Goal: Task Accomplishment & Management: Use online tool/utility

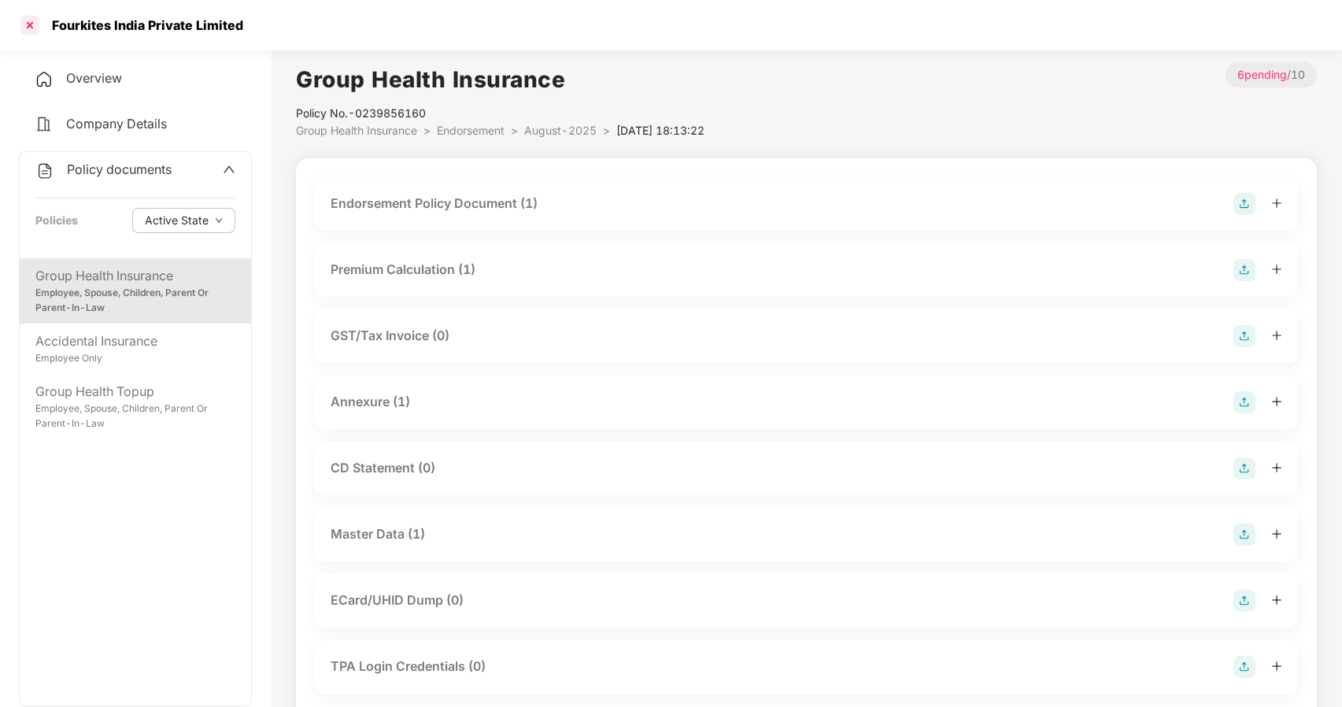
click at [31, 21] on div at bounding box center [29, 25] width 25 height 25
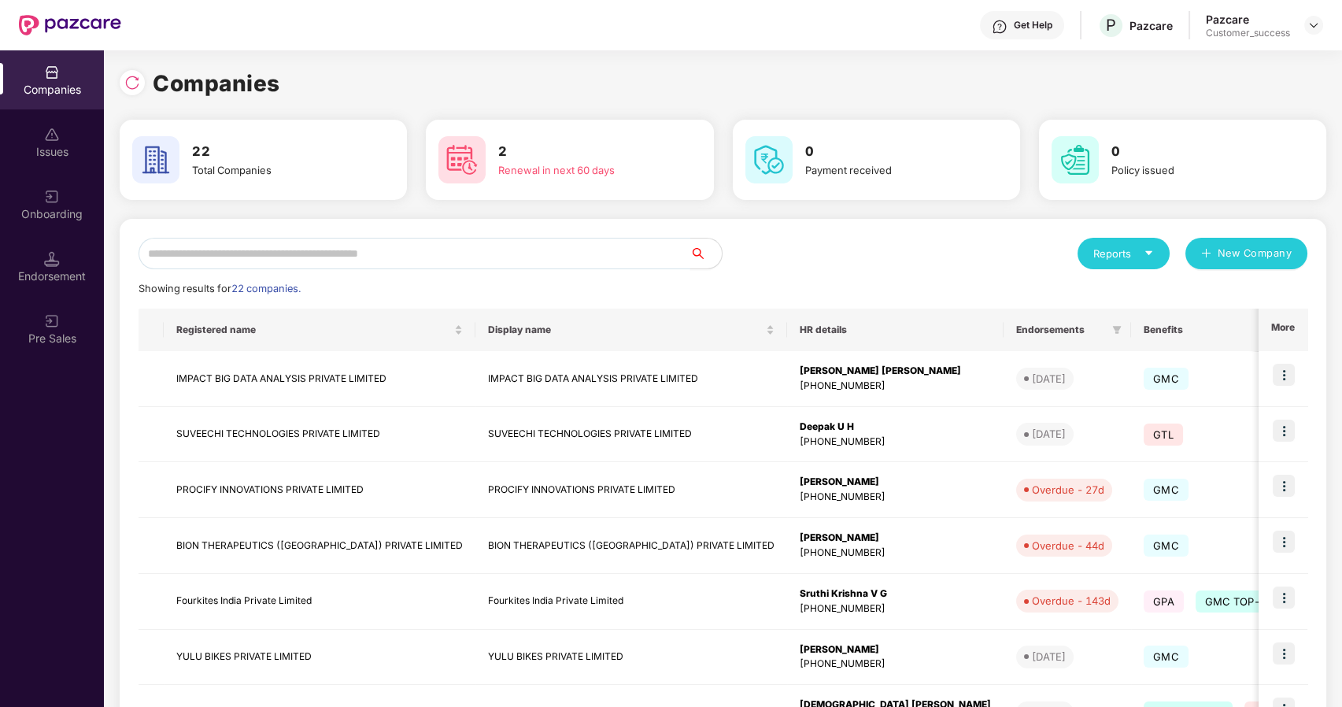
click at [343, 257] on input "text" at bounding box center [415, 253] width 552 height 31
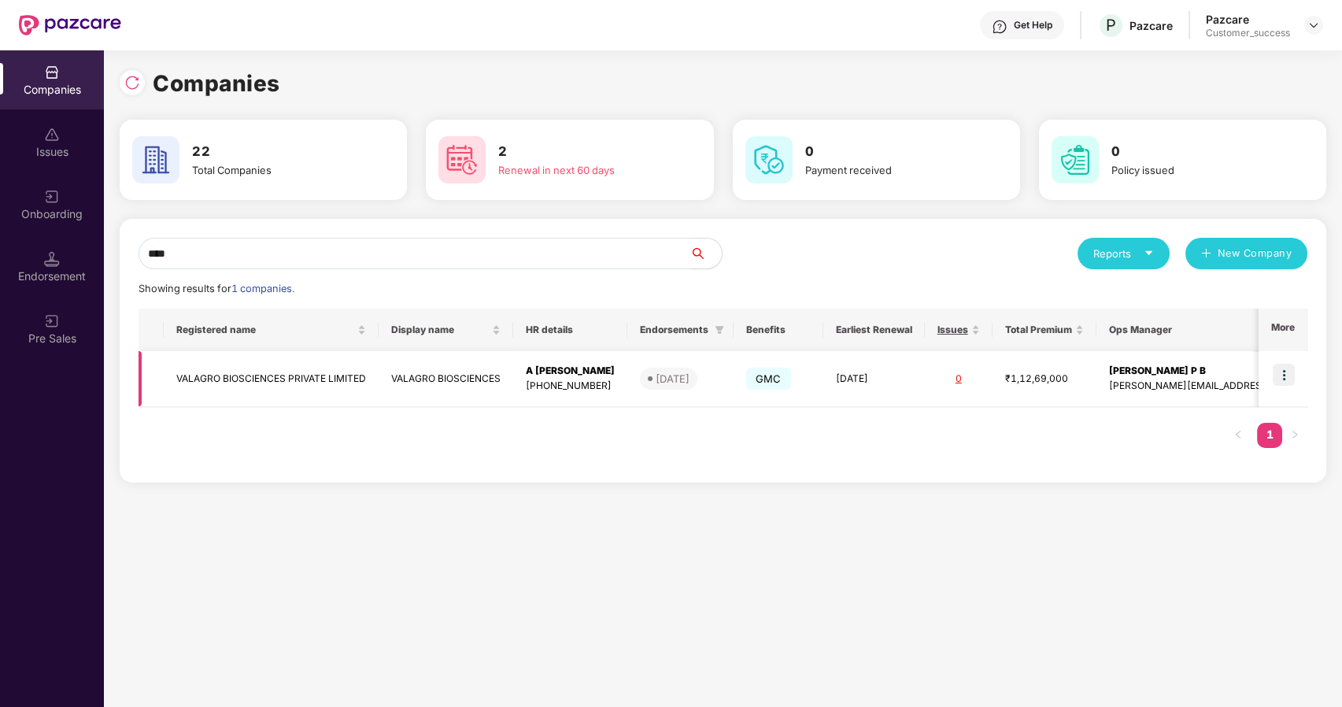
type input "****"
click at [1278, 369] on img at bounding box center [1284, 375] width 22 height 22
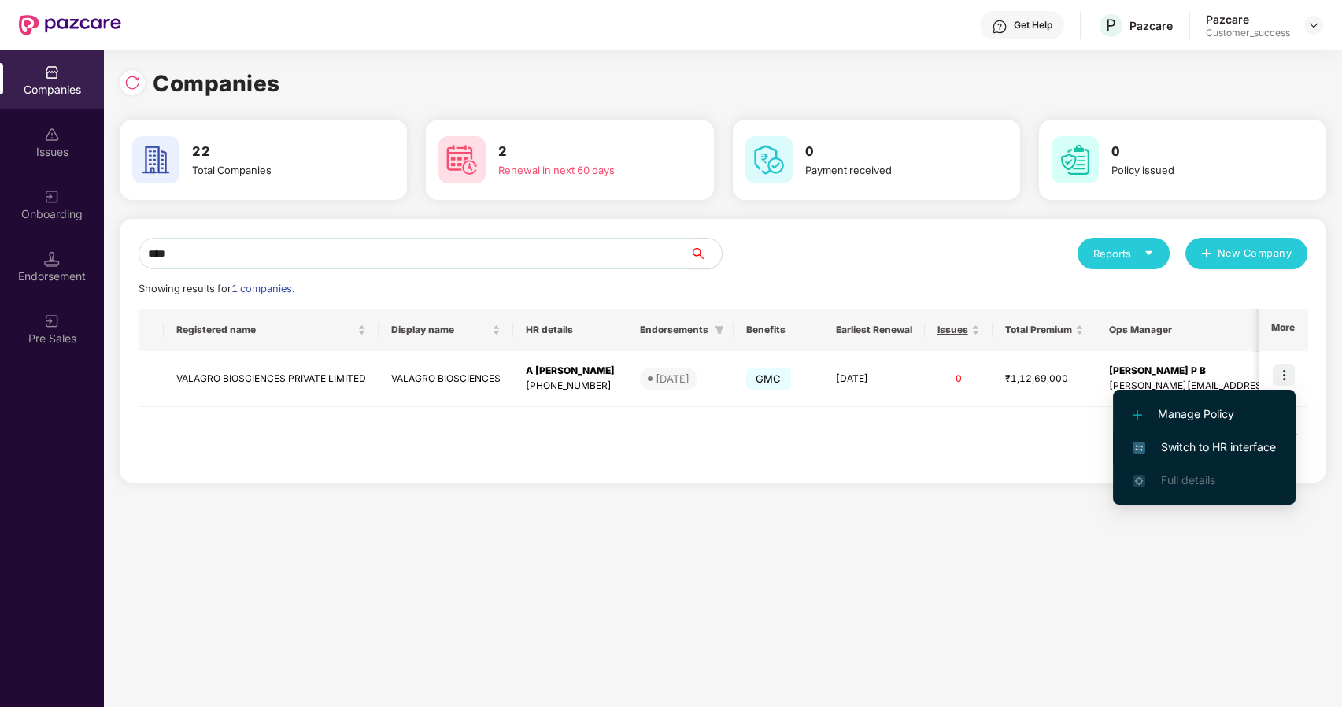
click at [1171, 448] on span "Switch to HR interface" at bounding box center [1204, 446] width 143 height 17
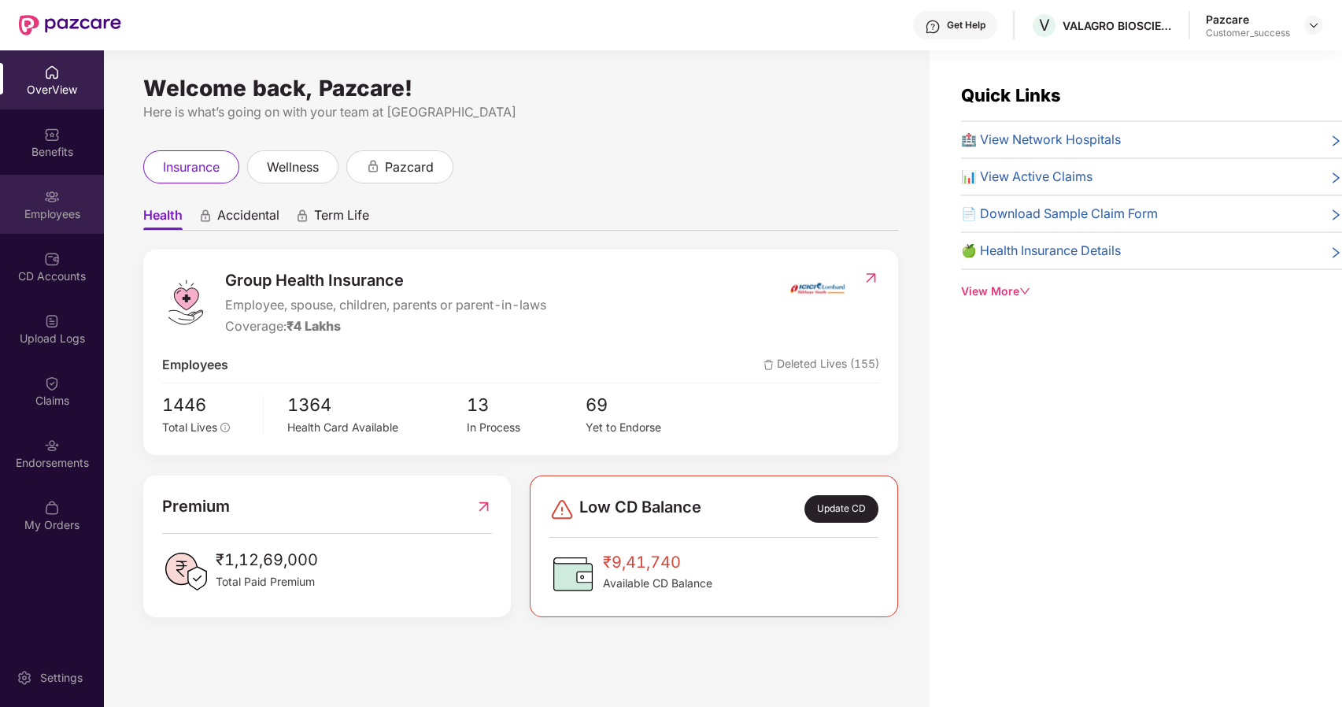
click at [58, 213] on div "Employees" at bounding box center [52, 214] width 104 height 16
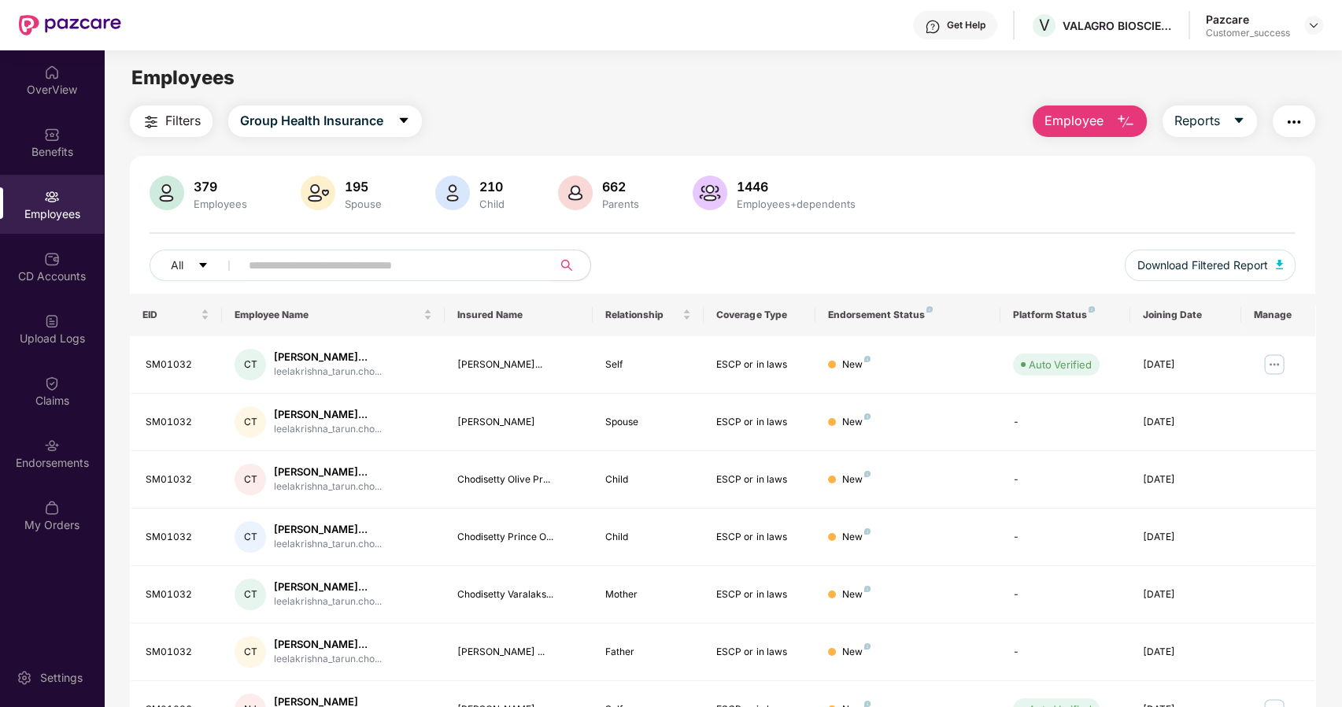
click at [246, 263] on span at bounding box center [391, 265] width 323 height 31
paste input "******"
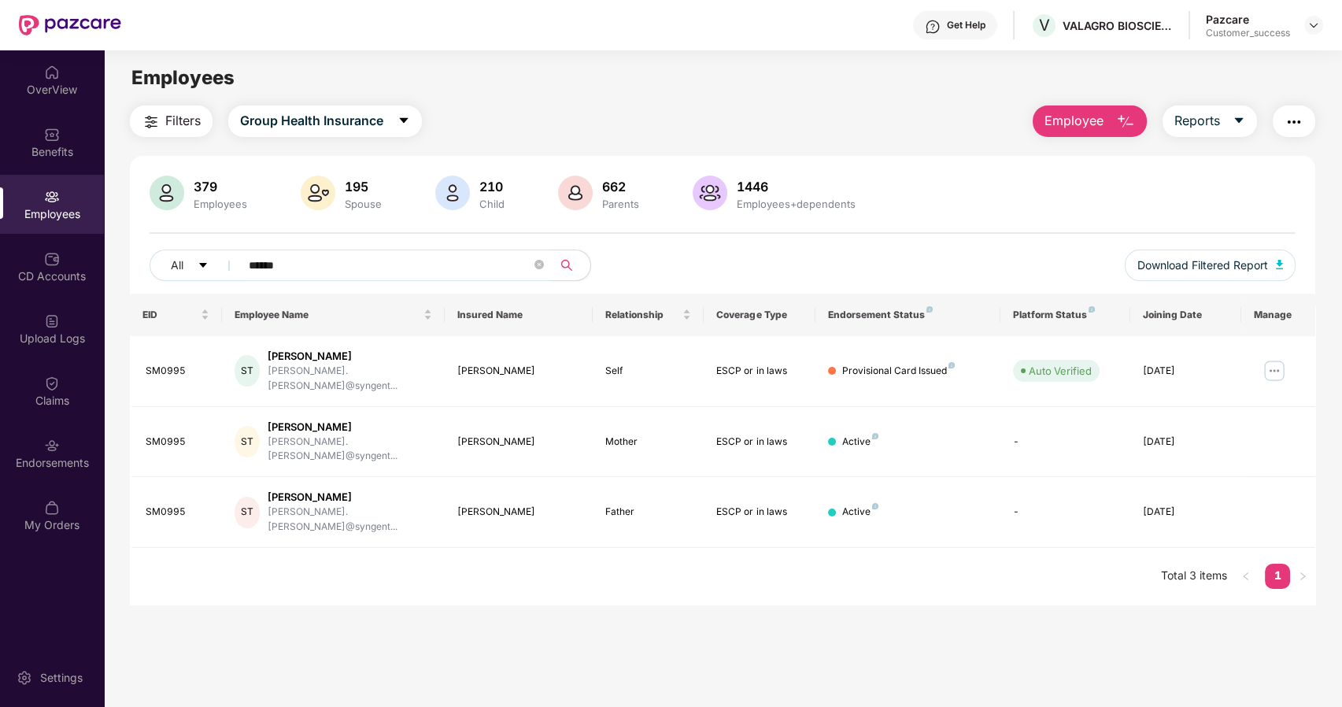
type input "******"
click at [1287, 120] on img "button" at bounding box center [1294, 122] width 19 height 19
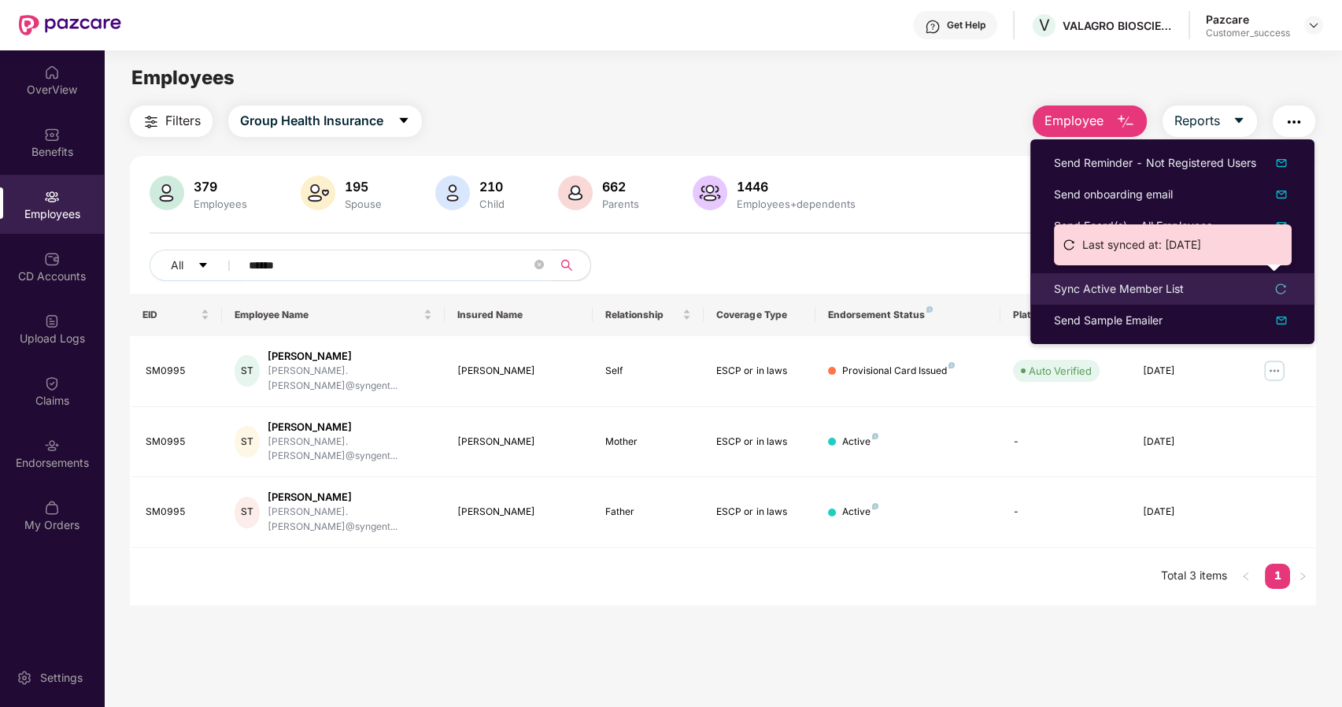
click at [1082, 285] on div "Sync Active Member List" at bounding box center [1119, 288] width 130 height 17
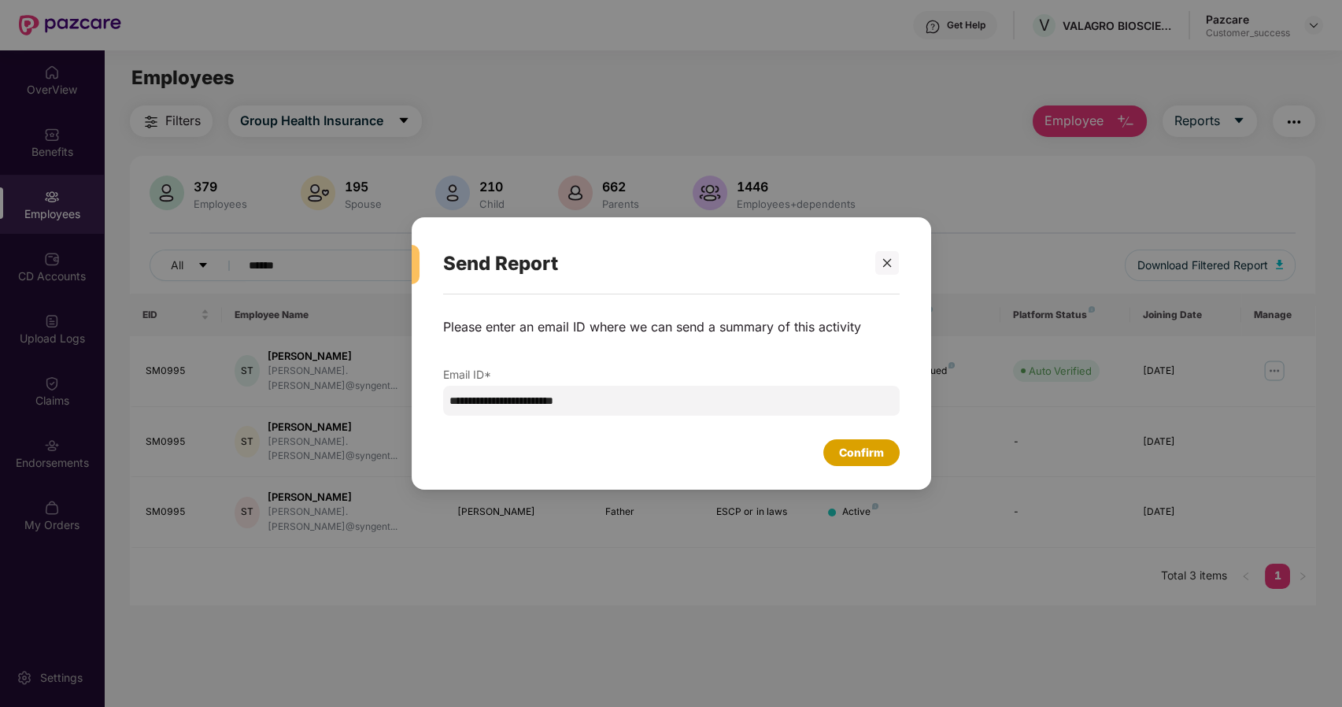
click at [864, 452] on div "Confirm" at bounding box center [861, 452] width 45 height 17
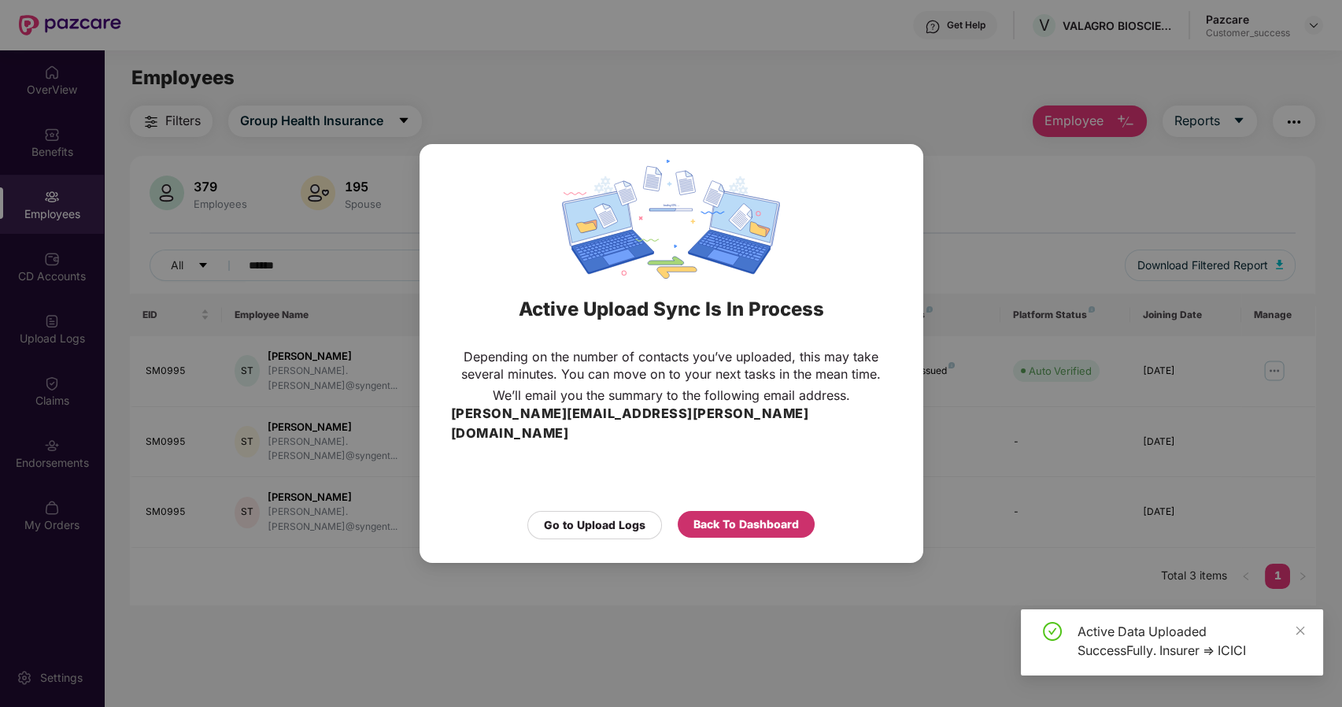
click at [704, 516] on div "Back To Dashboard" at bounding box center [745, 524] width 105 height 17
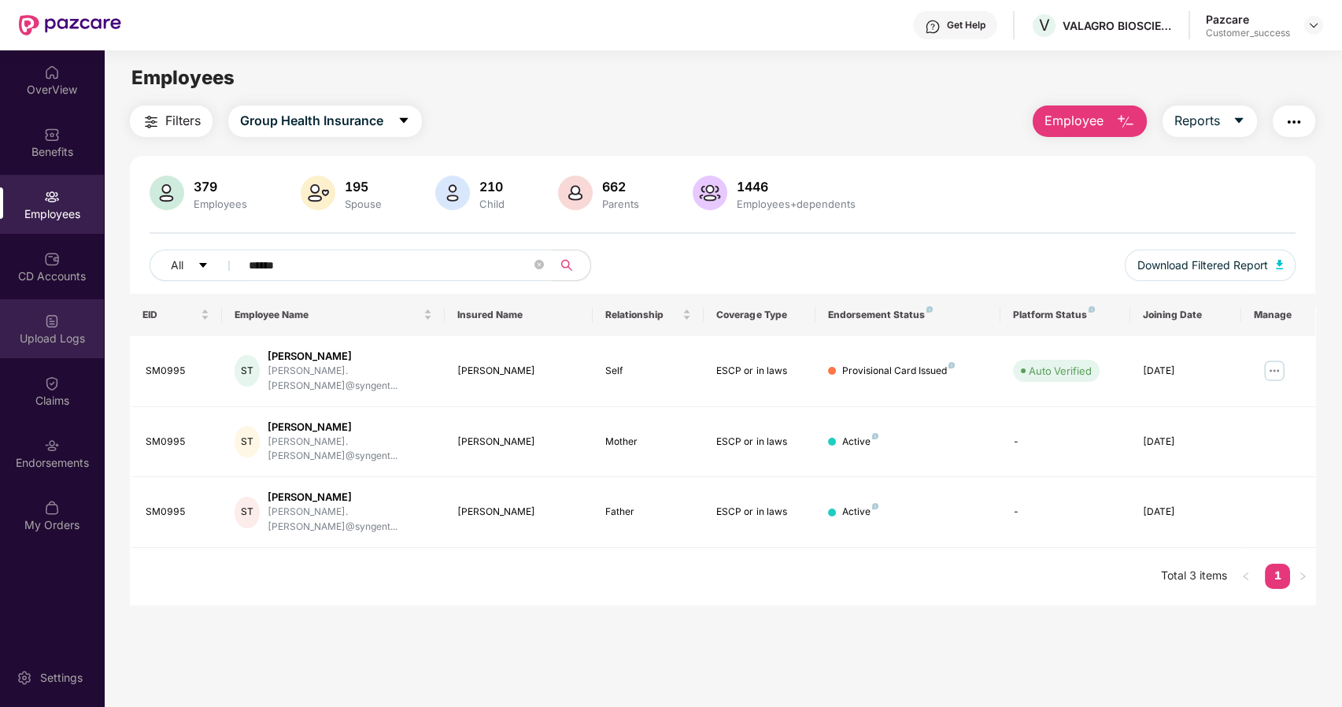
click at [65, 318] on div "Upload Logs" at bounding box center [52, 328] width 104 height 59
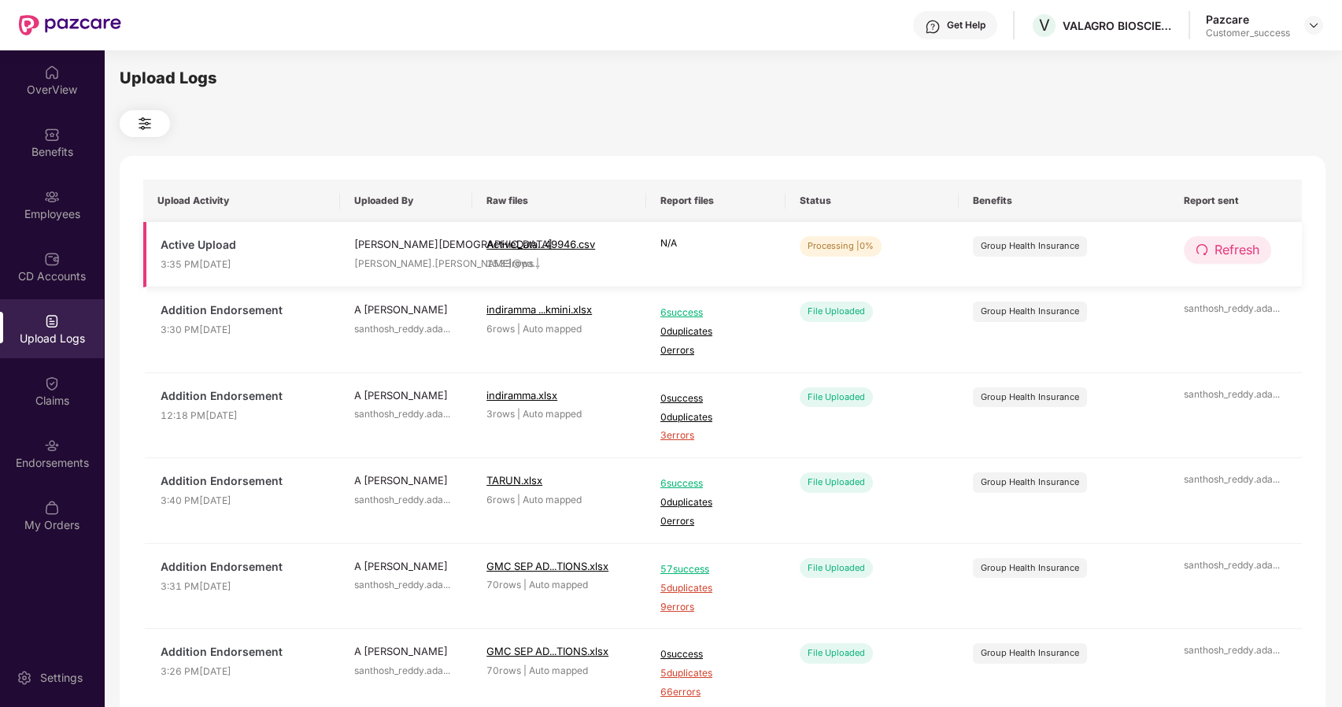
click at [1240, 249] on span "Refresh" at bounding box center [1237, 250] width 45 height 20
click at [64, 264] on div "CD Accounts" at bounding box center [52, 266] width 104 height 59
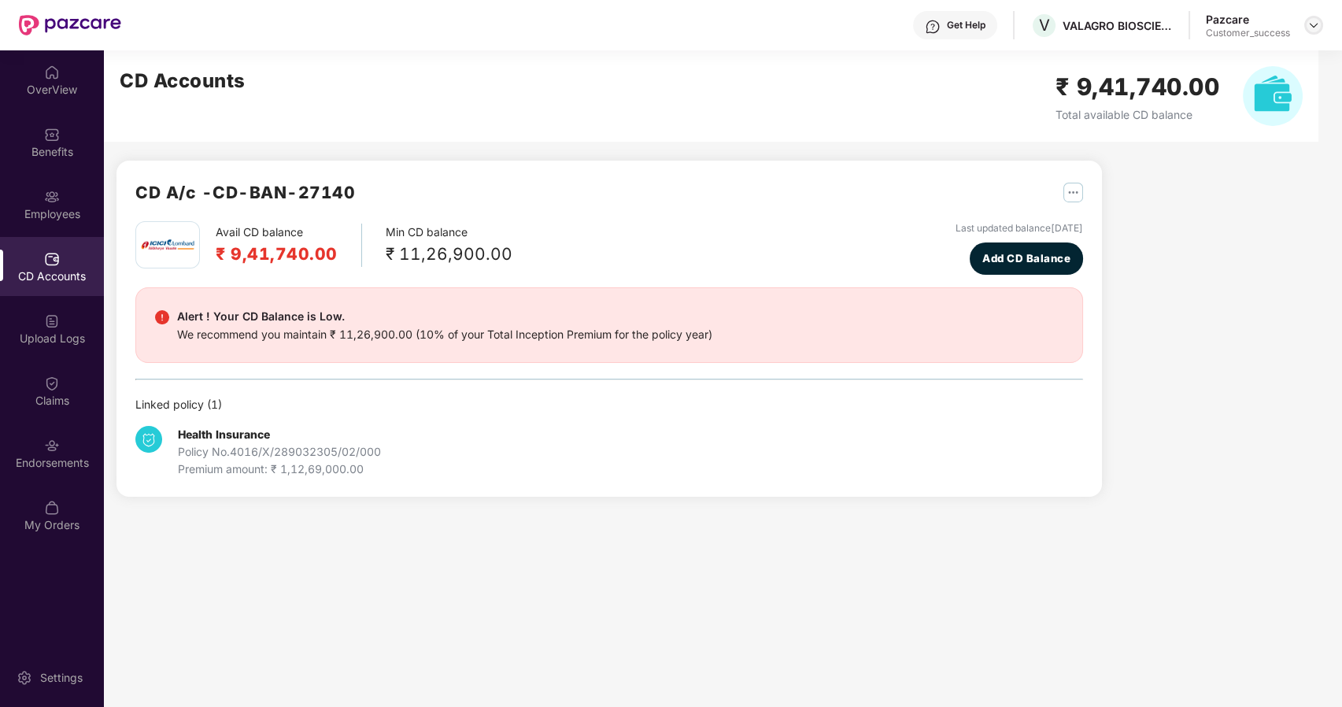
click at [1317, 28] on img at bounding box center [1313, 25] width 13 height 13
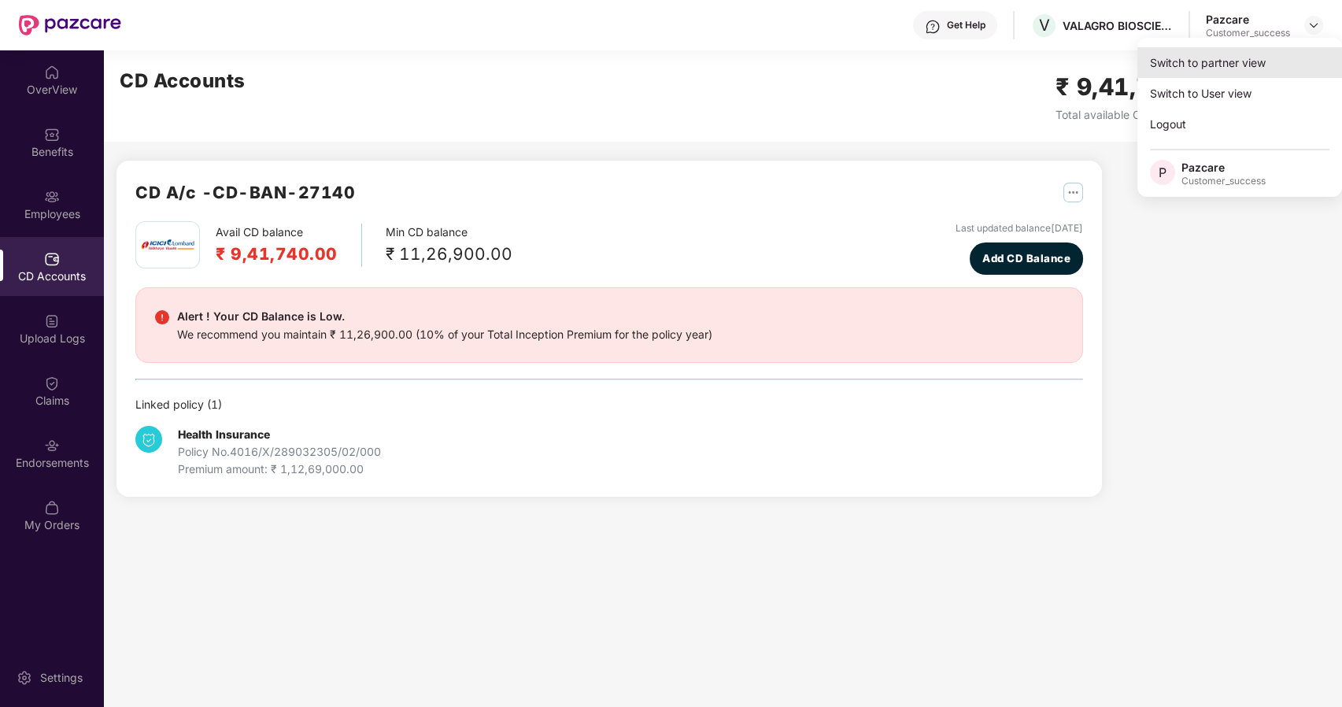
click at [1205, 62] on div "Switch to partner view" at bounding box center [1239, 62] width 205 height 31
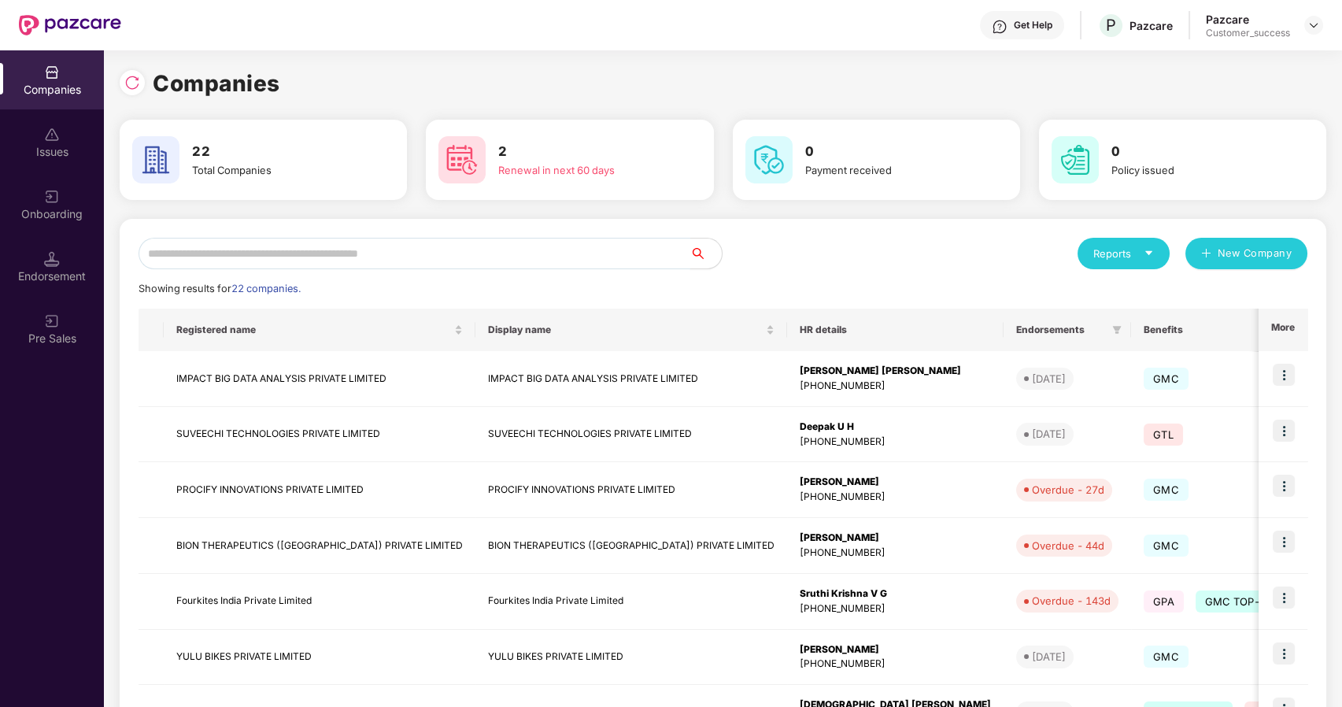
click at [353, 247] on input "text" at bounding box center [415, 253] width 552 height 31
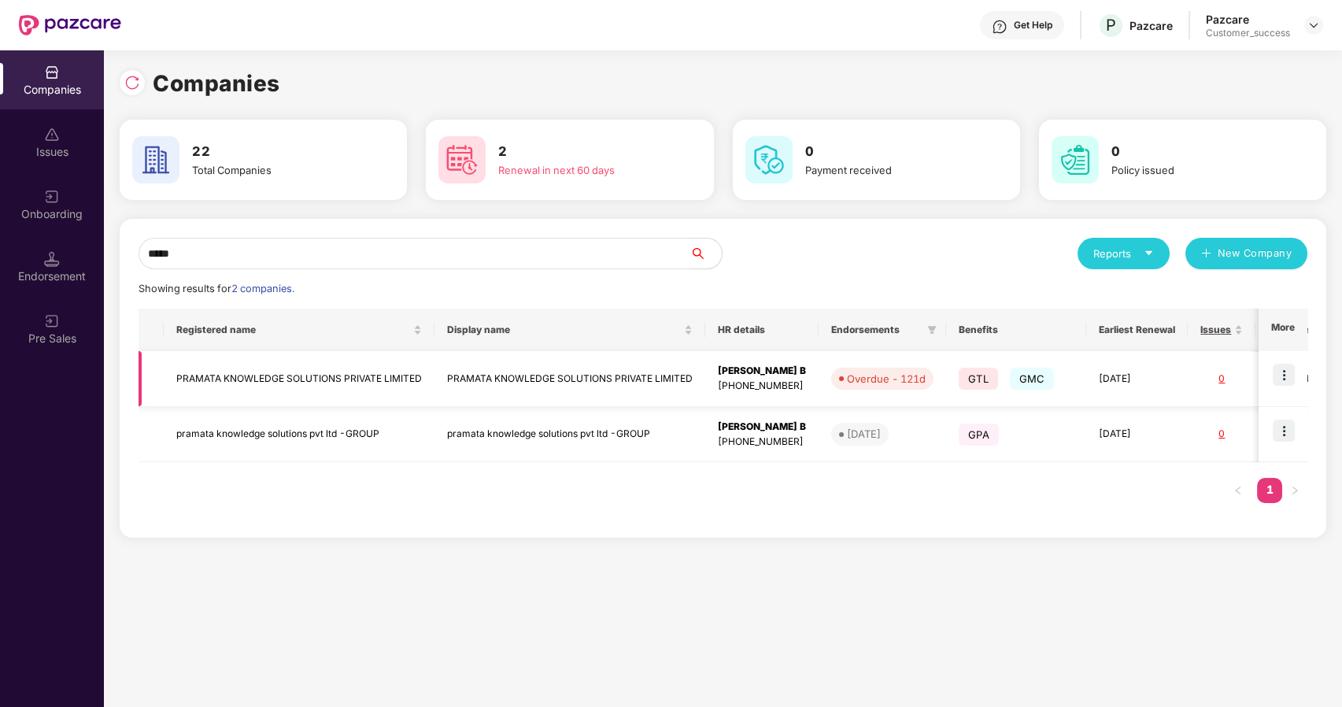
type input "*****"
click at [1281, 368] on img at bounding box center [1284, 375] width 22 height 22
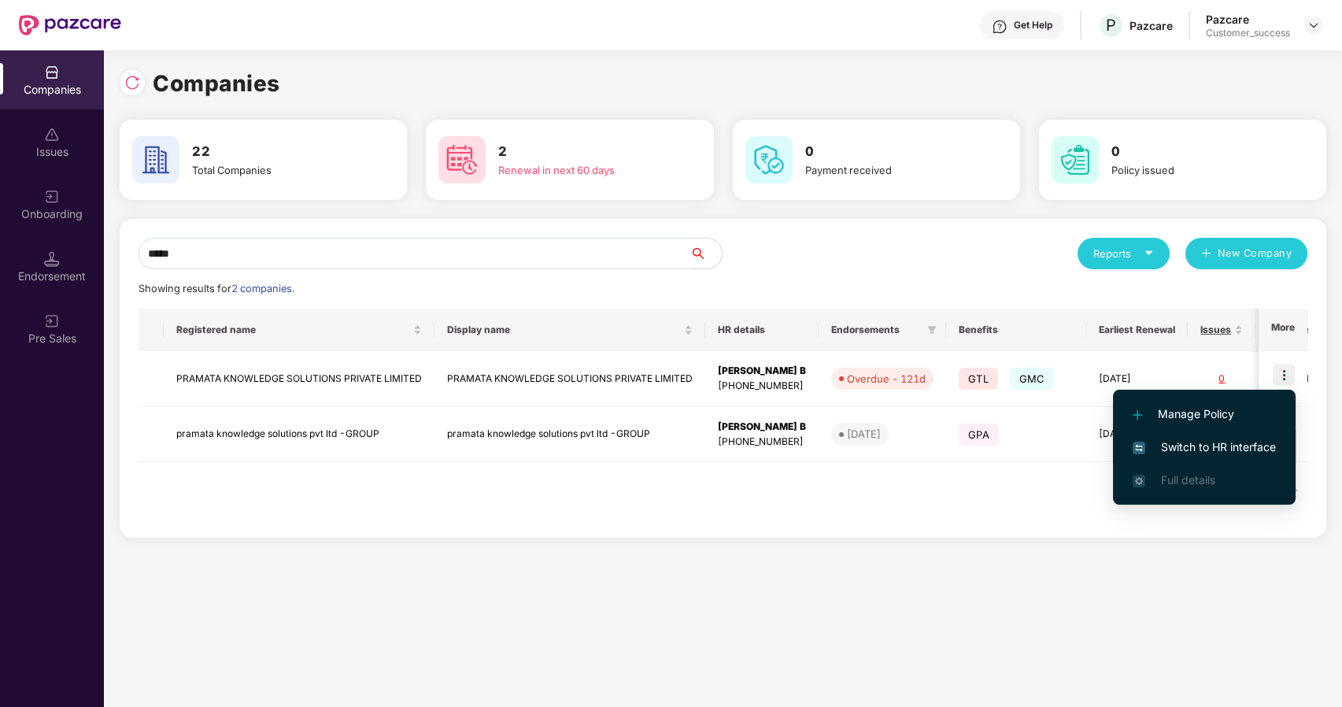
click at [1174, 448] on span "Switch to HR interface" at bounding box center [1204, 446] width 143 height 17
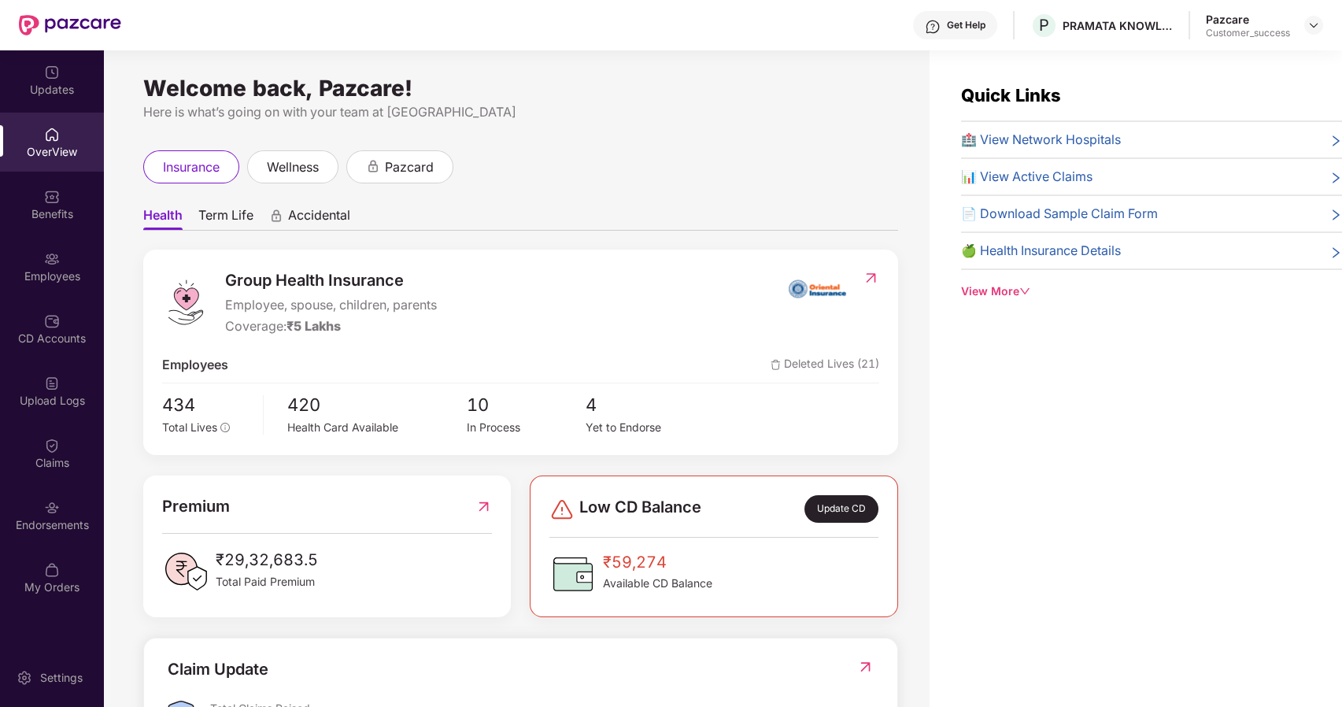
click at [67, 254] on div "Employees" at bounding box center [52, 266] width 104 height 59
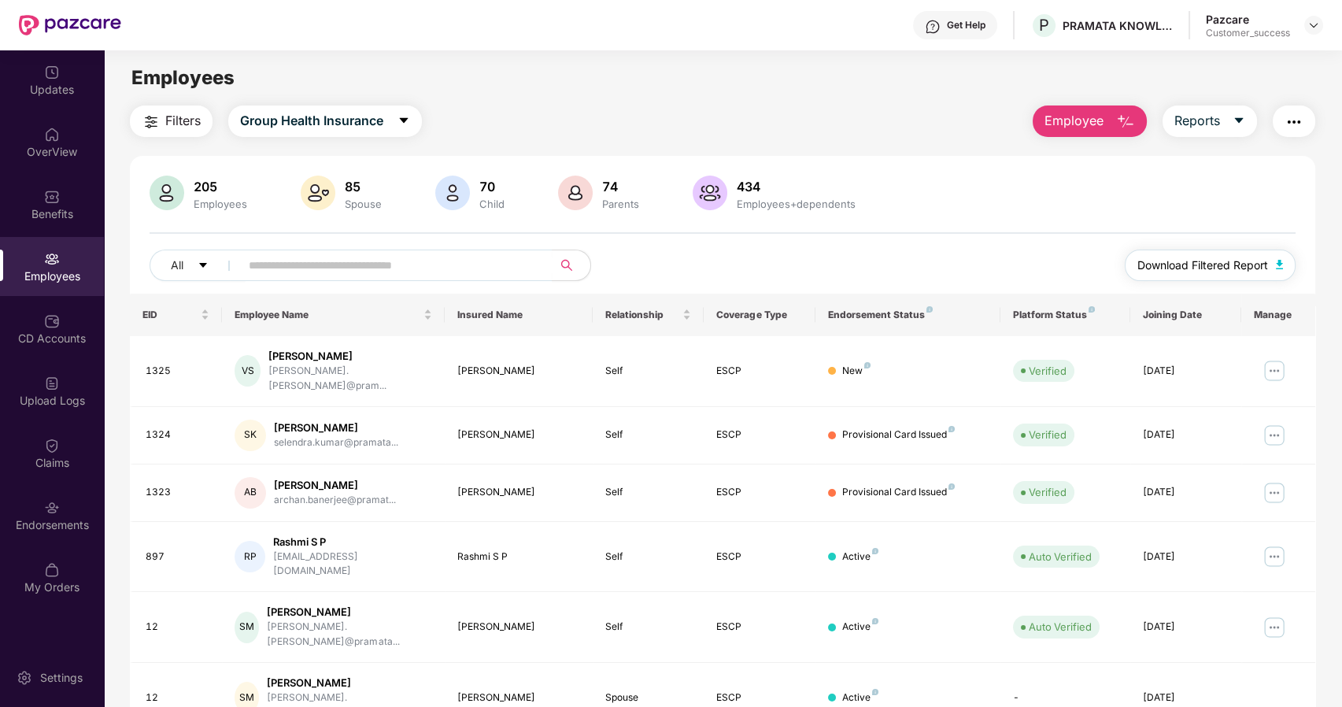
click at [1143, 263] on span "Download Filtered Report" at bounding box center [1202, 265] width 131 height 17
click at [401, 116] on icon "caret-down" at bounding box center [404, 120] width 13 height 13
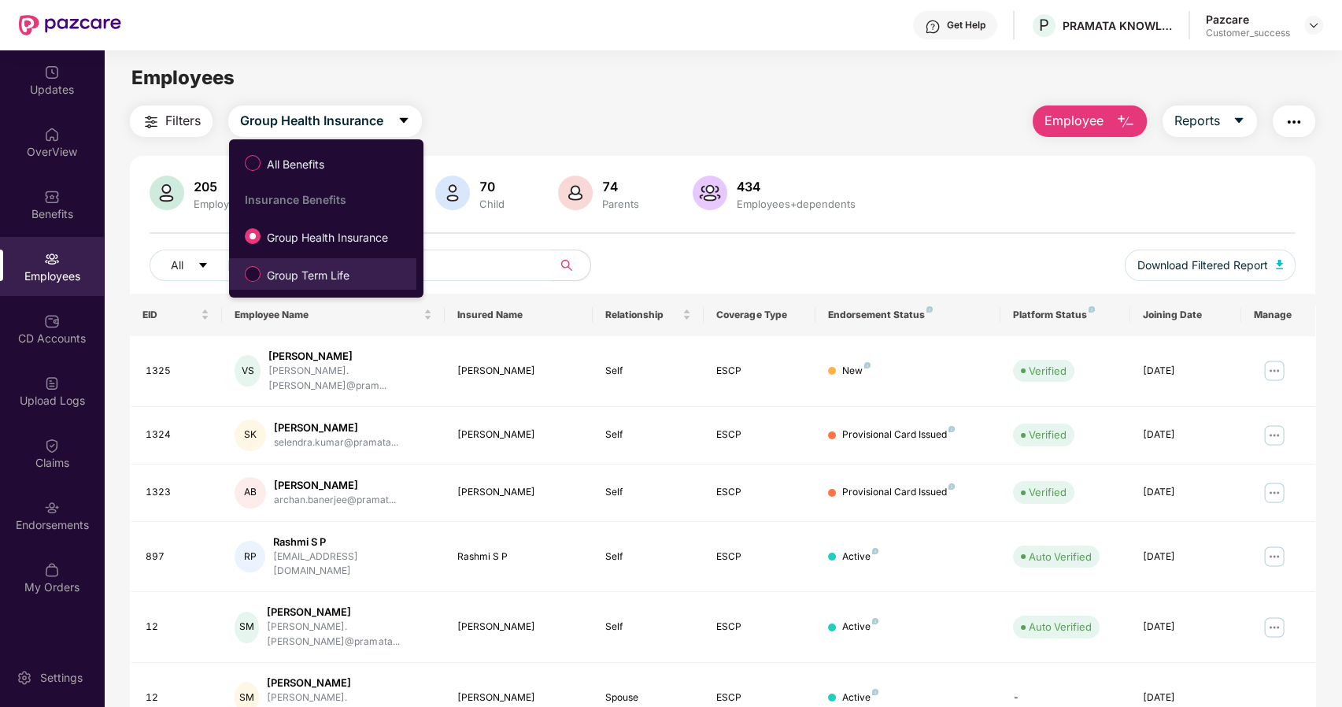
click at [294, 269] on span "Group Term Life" at bounding box center [308, 275] width 95 height 17
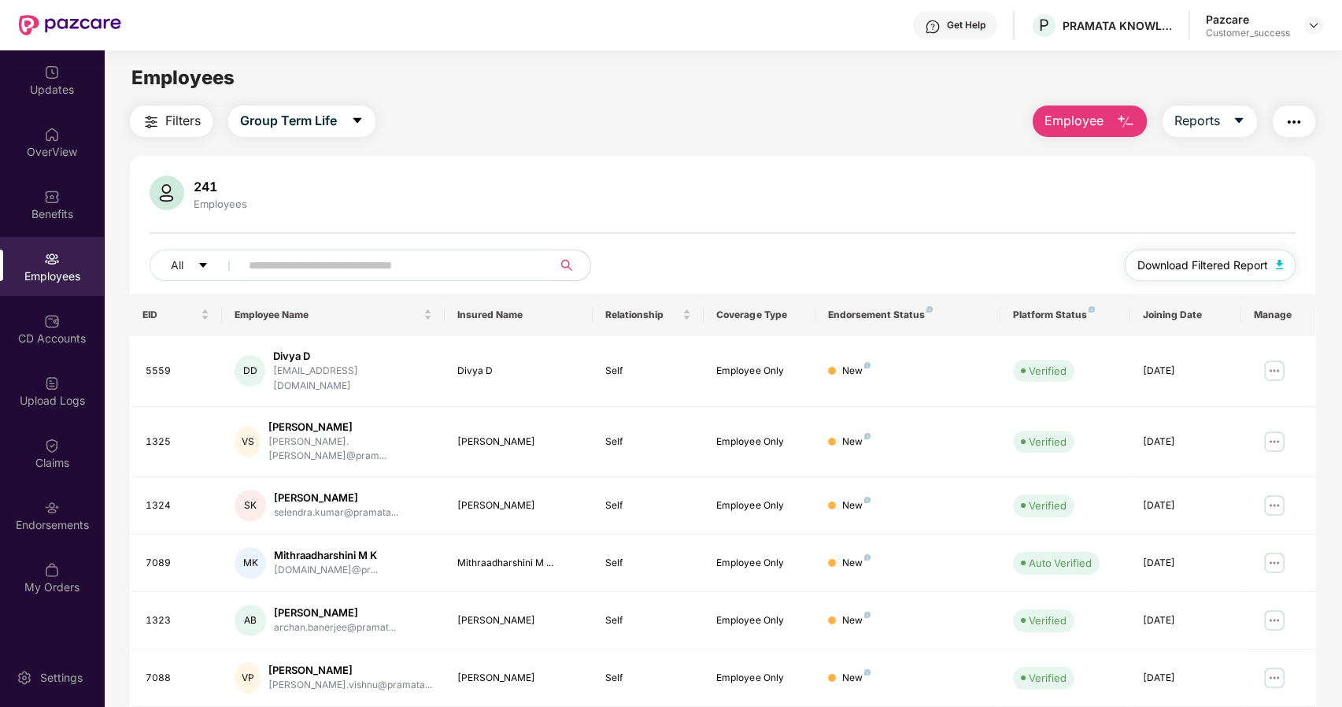
click at [1196, 257] on span "Download Filtered Report" at bounding box center [1202, 265] width 131 height 17
